Goal: Transaction & Acquisition: Book appointment/travel/reservation

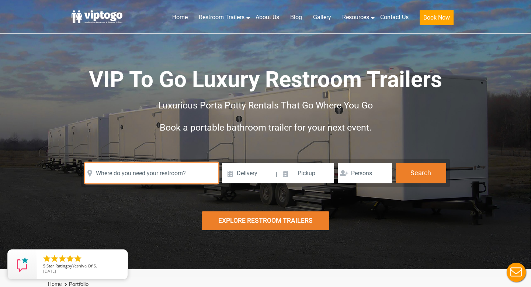
click at [161, 177] on input "text" at bounding box center [151, 173] width 133 height 21
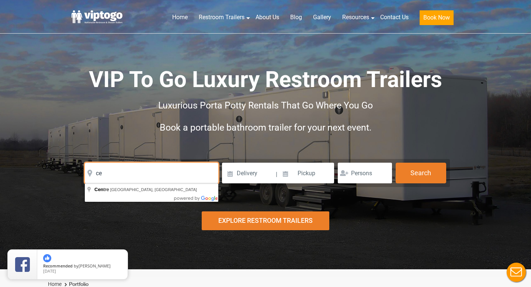
type input "c"
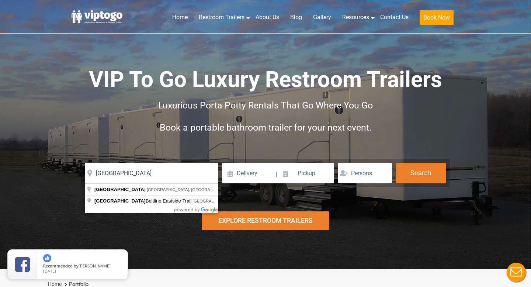
type input "[GEOGRAPHIC_DATA], [GEOGRAPHIC_DATA], [GEOGRAPHIC_DATA]"
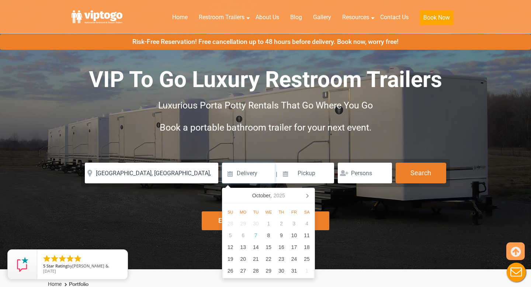
scroll to position [81, 0]
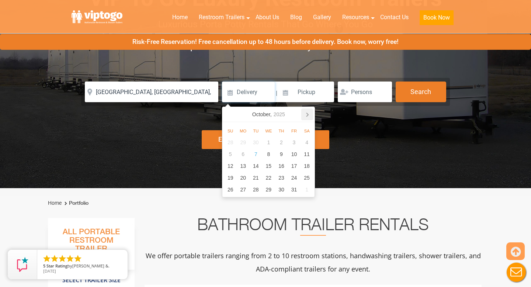
click at [304, 116] on icon at bounding box center [307, 114] width 12 height 12
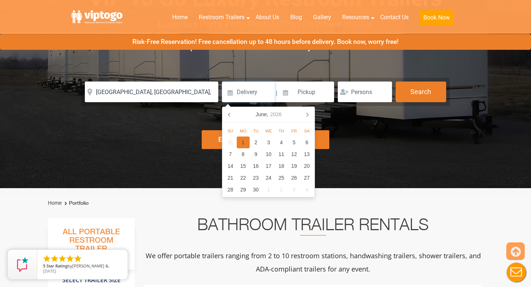
click at [240, 144] on div "1" at bounding box center [243, 142] width 13 height 12
type input "[DATE]"
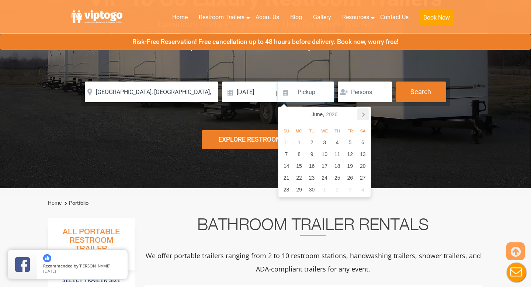
click at [361, 113] on icon at bounding box center [363, 114] width 12 height 12
click at [289, 178] on div "19" at bounding box center [286, 178] width 13 height 12
type input "[DATE]"
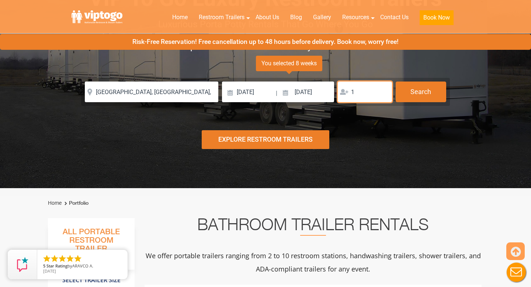
click at [383, 90] on input "1" at bounding box center [365, 91] width 54 height 21
click at [383, 90] on input "2" at bounding box center [365, 91] width 54 height 21
click at [383, 90] on input "3" at bounding box center [365, 91] width 54 height 21
click at [383, 90] on input "4" at bounding box center [365, 91] width 54 height 21
click at [383, 90] on input "5" at bounding box center [365, 91] width 54 height 21
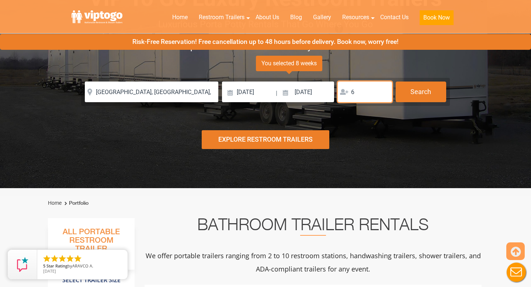
click at [383, 90] on input "6" at bounding box center [365, 91] width 54 height 21
click at [383, 90] on input "7" at bounding box center [365, 91] width 54 height 21
click at [383, 90] on input "8" at bounding box center [365, 91] width 54 height 21
click at [383, 90] on input "9" at bounding box center [365, 91] width 54 height 21
click at [383, 90] on input "10" at bounding box center [365, 91] width 54 height 21
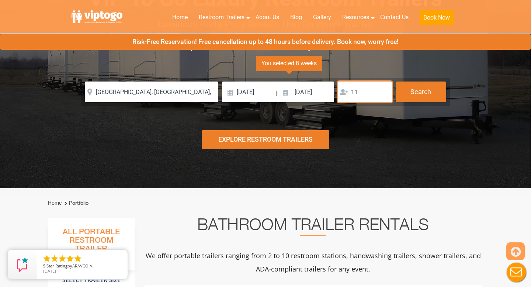
click at [383, 90] on input "11" at bounding box center [365, 91] width 54 height 21
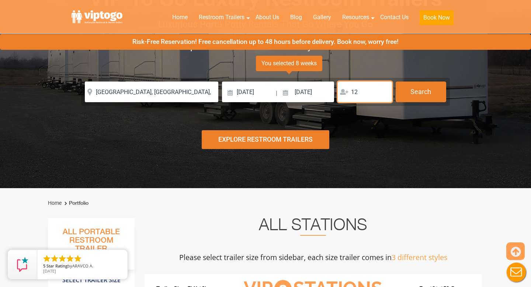
click at [383, 90] on input "12" at bounding box center [365, 91] width 54 height 21
click at [383, 90] on input "13" at bounding box center [365, 91] width 54 height 21
click at [383, 90] on input "14" at bounding box center [365, 91] width 54 height 21
type input "124"
click at [383, 89] on input "124" at bounding box center [365, 91] width 54 height 21
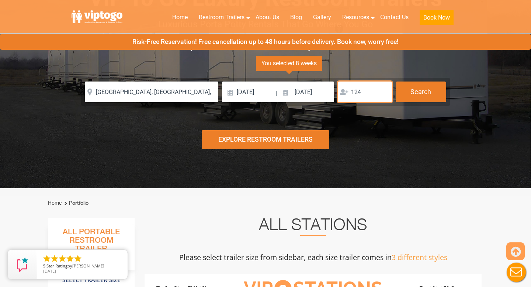
drag, startPoint x: 367, startPoint y: 92, endPoint x: 331, endPoint y: 91, distance: 36.5
click at [331, 91] on div "Please Input Valid address with zipcode Please Input Valid address with zipcode…" at bounding box center [265, 91] width 361 height 21
type input "500"
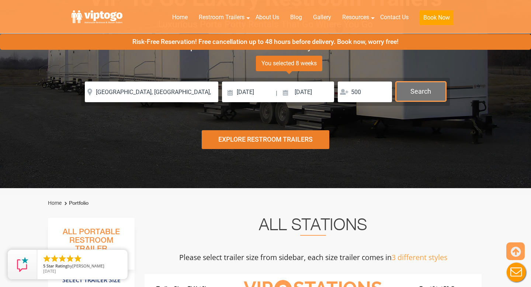
click at [417, 94] on button "Search" at bounding box center [420, 91] width 50 height 20
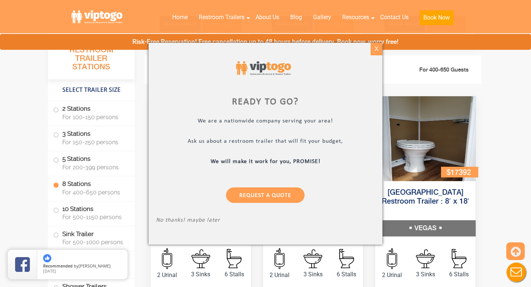
scroll to position [1372, 0]
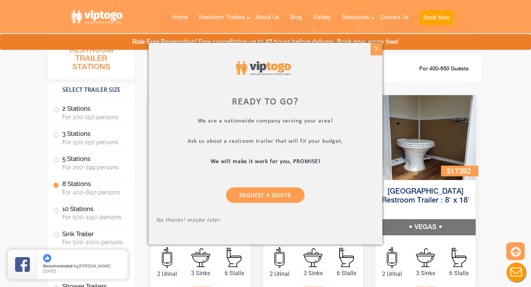
click at [376, 47] on div "X" at bounding box center [375, 49] width 11 height 13
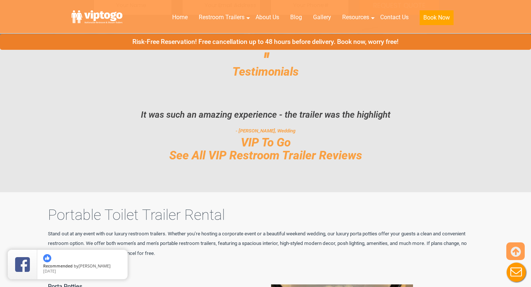
scroll to position [3841, 0]
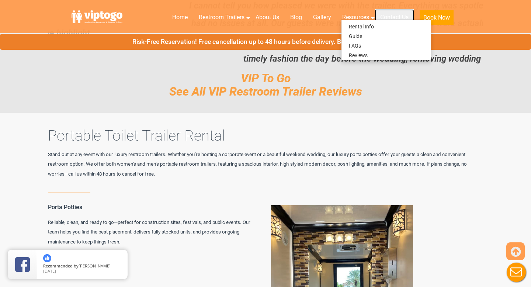
click at [394, 12] on link "Contact Us" at bounding box center [393, 17] width 39 height 16
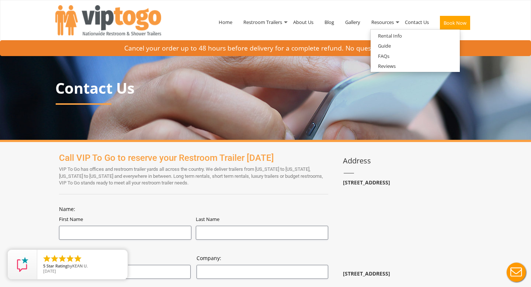
click at [457, 141] on div "Contact Us" at bounding box center [265, 95] width 531 height 94
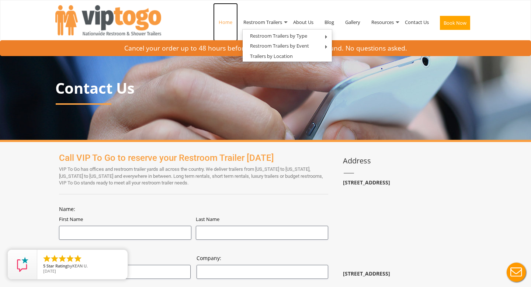
click at [228, 23] on link "Home" at bounding box center [225, 22] width 25 height 38
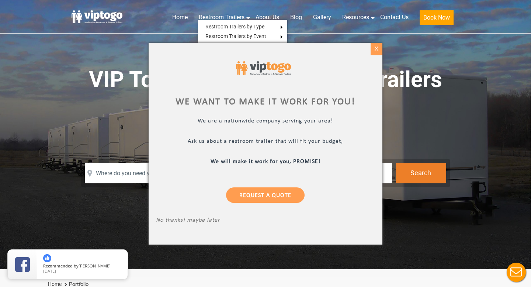
click at [374, 49] on div "X" at bounding box center [375, 49] width 11 height 13
